Goal: Information Seeking & Learning: Find specific fact

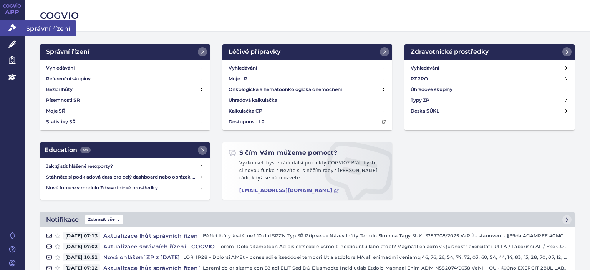
click at [13, 28] on icon at bounding box center [12, 28] width 8 height 8
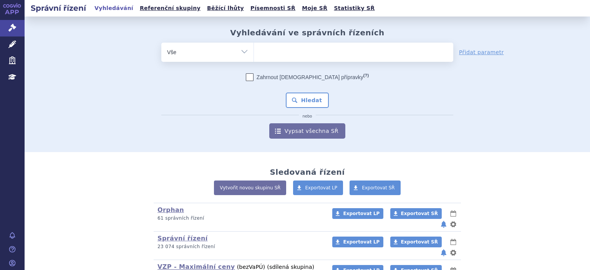
click at [305, 56] on ul at bounding box center [353, 51] width 199 height 16
click at [254, 56] on select at bounding box center [254, 51] width 0 height 19
type input "ak"
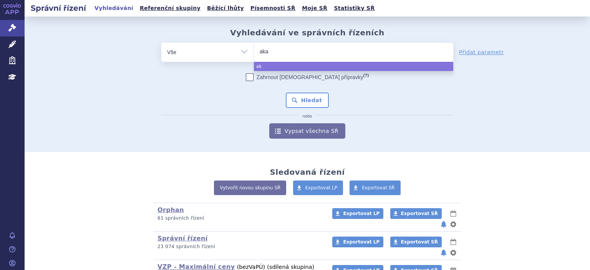
type input "akan"
type input "akant"
type input "akanti"
type input "akantior"
select select "akantior"
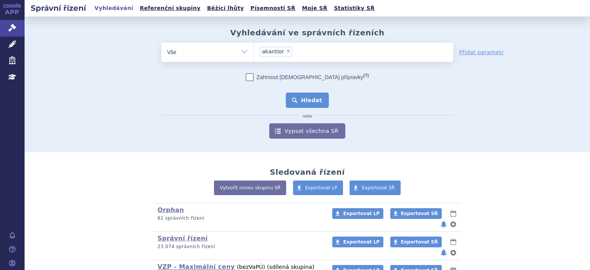
click at [305, 101] on button "Hledat" at bounding box center [307, 100] width 43 height 15
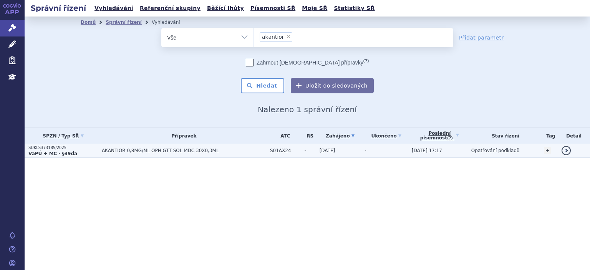
click at [54, 153] on strong "VaPÚ + MC - §39da" at bounding box center [52, 153] width 49 height 5
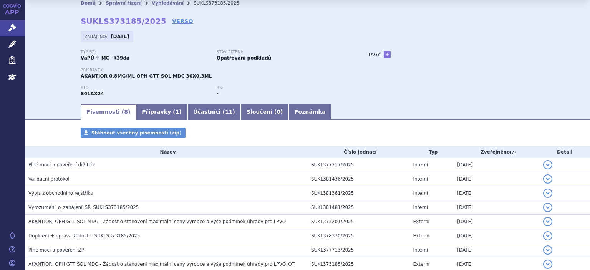
scroll to position [23, 0]
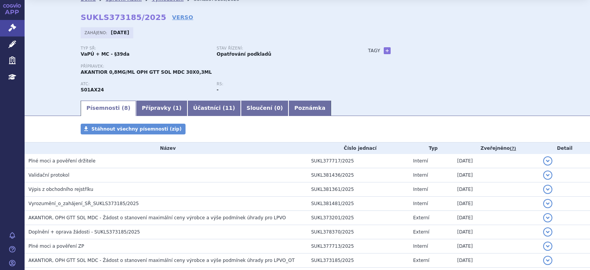
drag, startPoint x: 79, startPoint y: 91, endPoint x: 72, endPoint y: 93, distance: 7.6
click at [72, 93] on div "Domů Správní řízení Vyhledávání SUKLS373185/2025 SUKLS373185/2025 VERSO [GEOGRA…" at bounding box center [307, 52] width 484 height 95
click at [82, 90] on strong "S01AX24" at bounding box center [92, 89] width 23 height 5
drag, startPoint x: 82, startPoint y: 90, endPoint x: 104, endPoint y: 90, distance: 21.9
click at [104, 90] on div "ATC: S01AX24" at bounding box center [149, 88] width 136 height 12
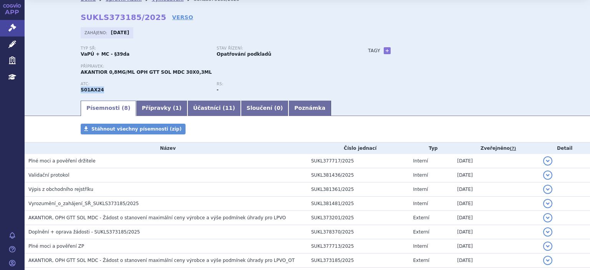
copy strong "S01AX24"
drag, startPoint x: 173, startPoint y: 72, endPoint x: 198, endPoint y: 71, distance: 25.0
click at [198, 71] on div "Přípravek: AKANTIOR 0,8MG/ML OPH GTT SOL MDC 30X0,3ML" at bounding box center [217, 70] width 272 height 12
copy span "30X0,3ML"
